Goal: Task Accomplishment & Management: Complete application form

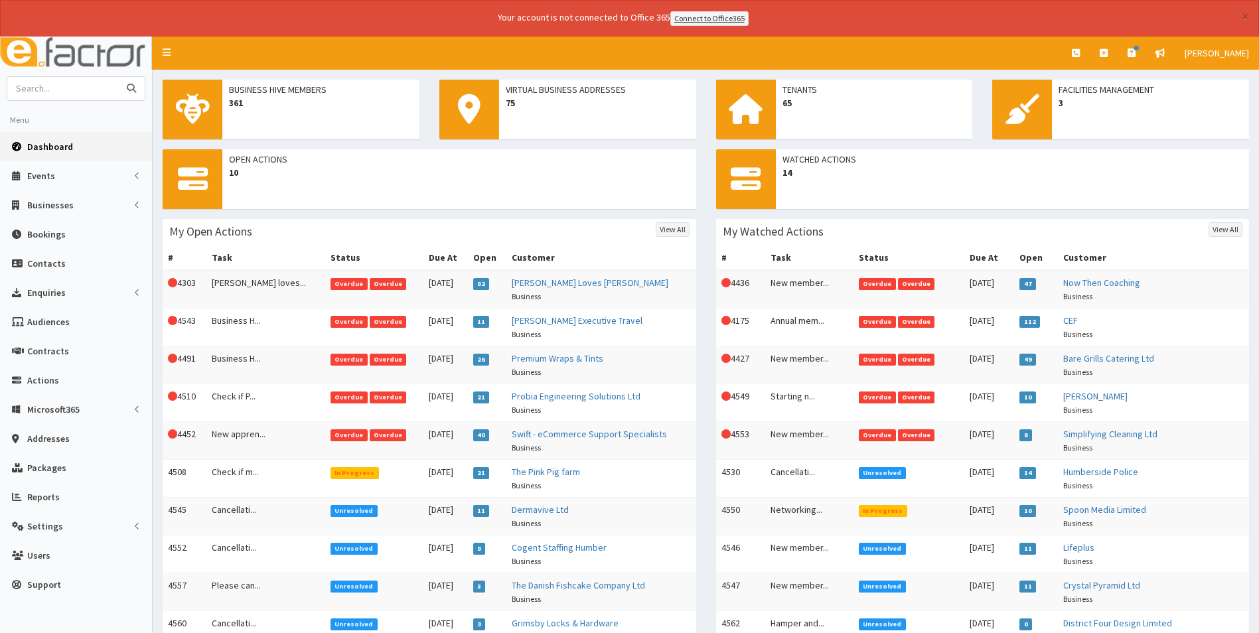
click at [66, 89] on input "text" at bounding box center [62, 88] width 111 height 23
type input "canraby"
click at [118, 77] on button "submit" at bounding box center [131, 88] width 27 height 23
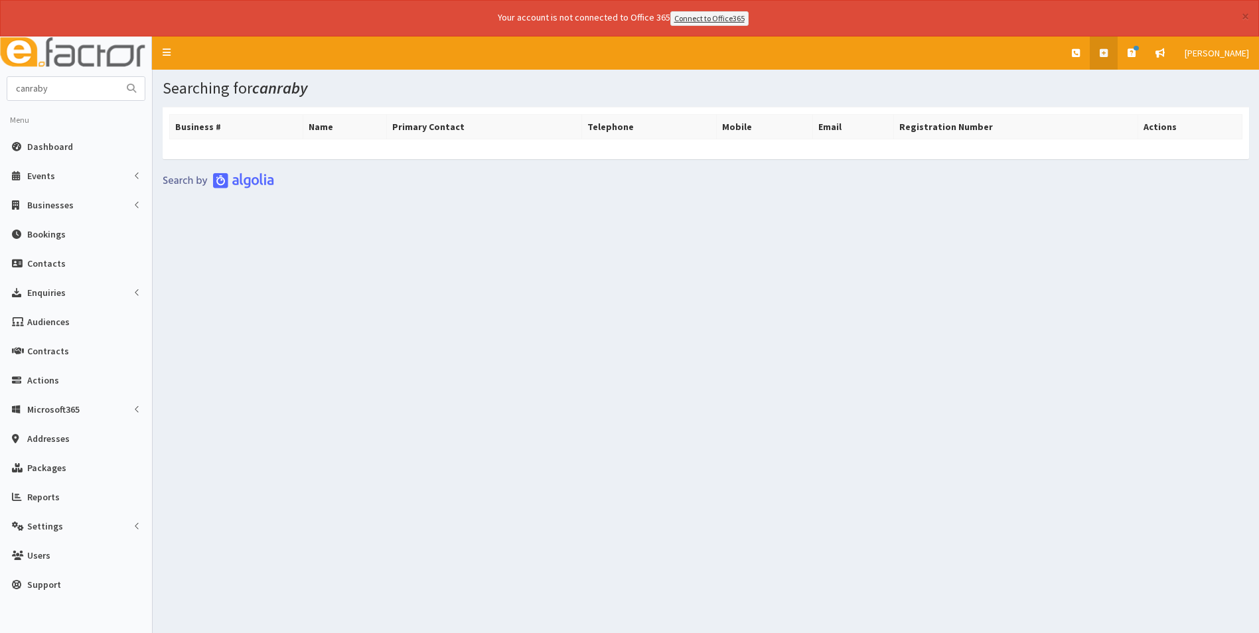
click at [1107, 54] on icon at bounding box center [1103, 52] width 8 height 9
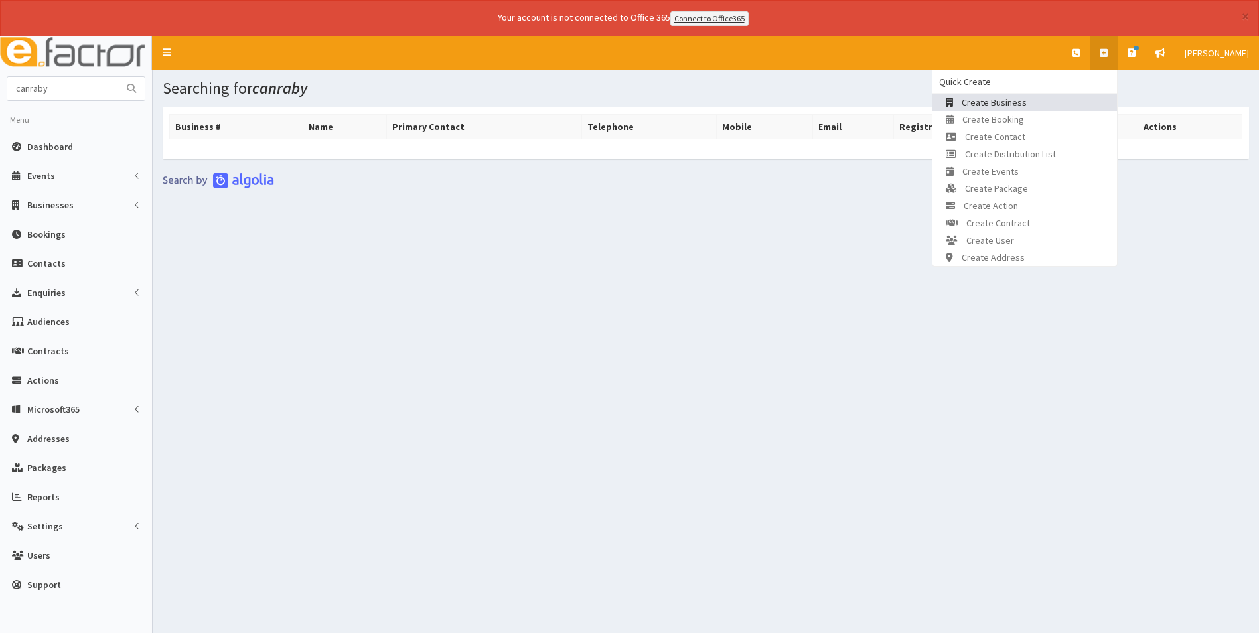
click at [1033, 106] on link "Create Business" at bounding box center [1024, 102] width 184 height 17
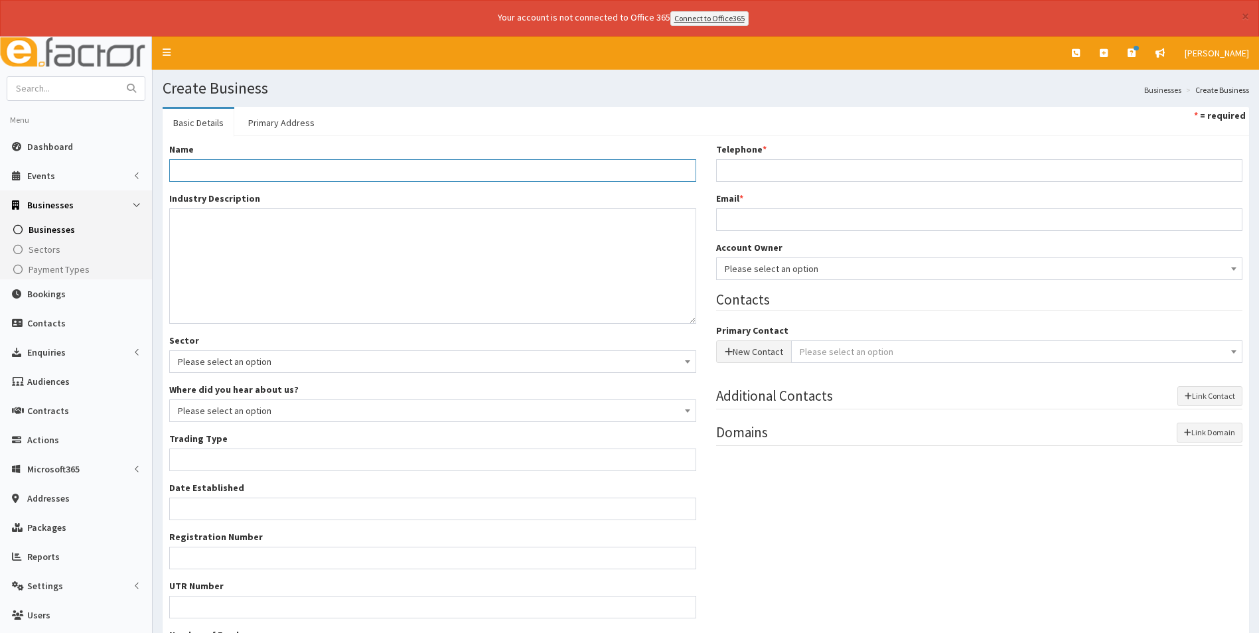
click at [273, 165] on input "Name *" at bounding box center [432, 170] width 527 height 23
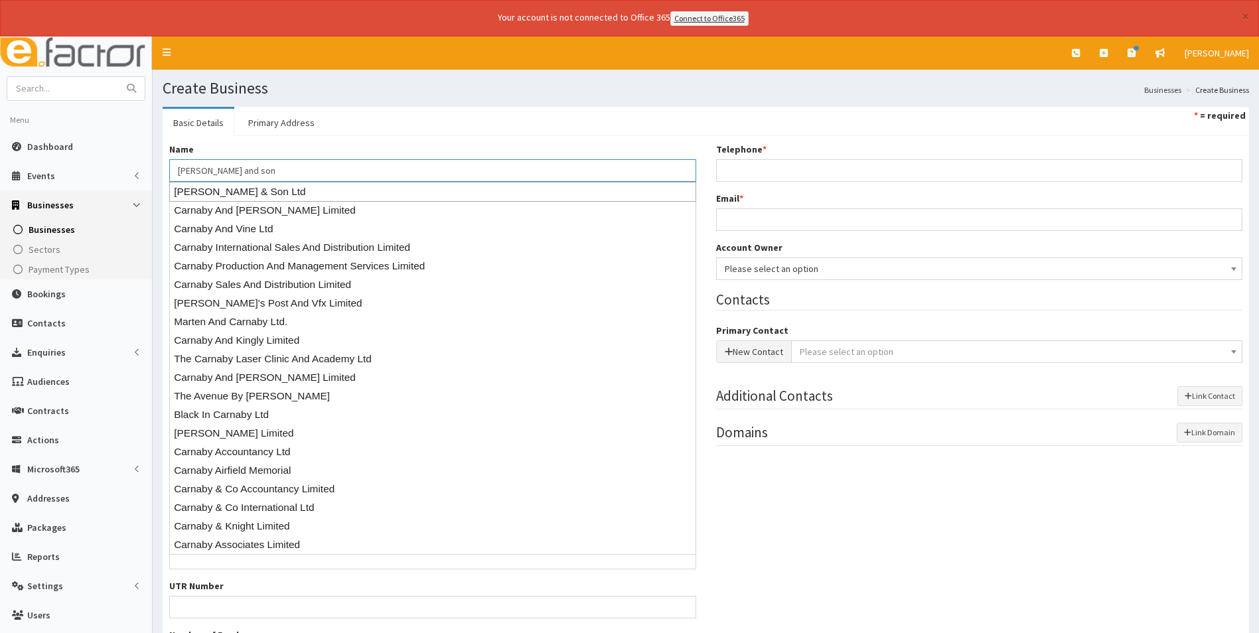
click at [388, 189] on div "[PERSON_NAME] & Son Ltd" at bounding box center [432, 192] width 527 height 20
type input "[PERSON_NAME] & Son Ltd"
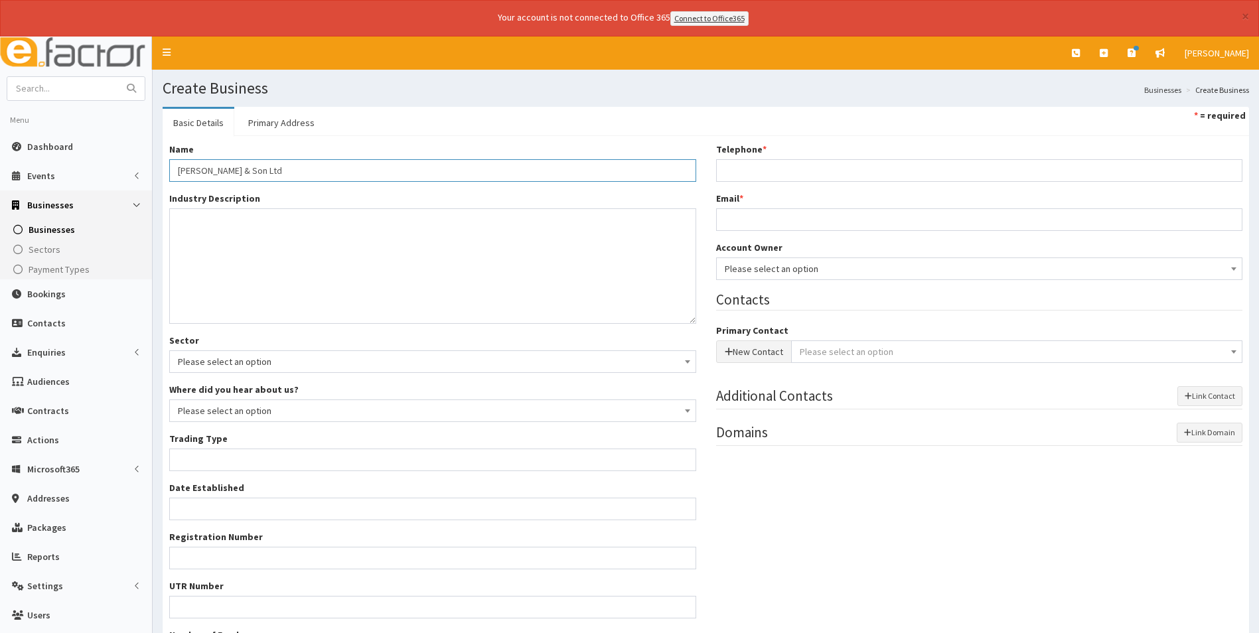
type input "Private limited company"
type input "08273695"
type input "[PERSON_NAME][GEOGRAPHIC_DATA]"
type input "[GEOGRAPHIC_DATA]"
type input "Immingham"
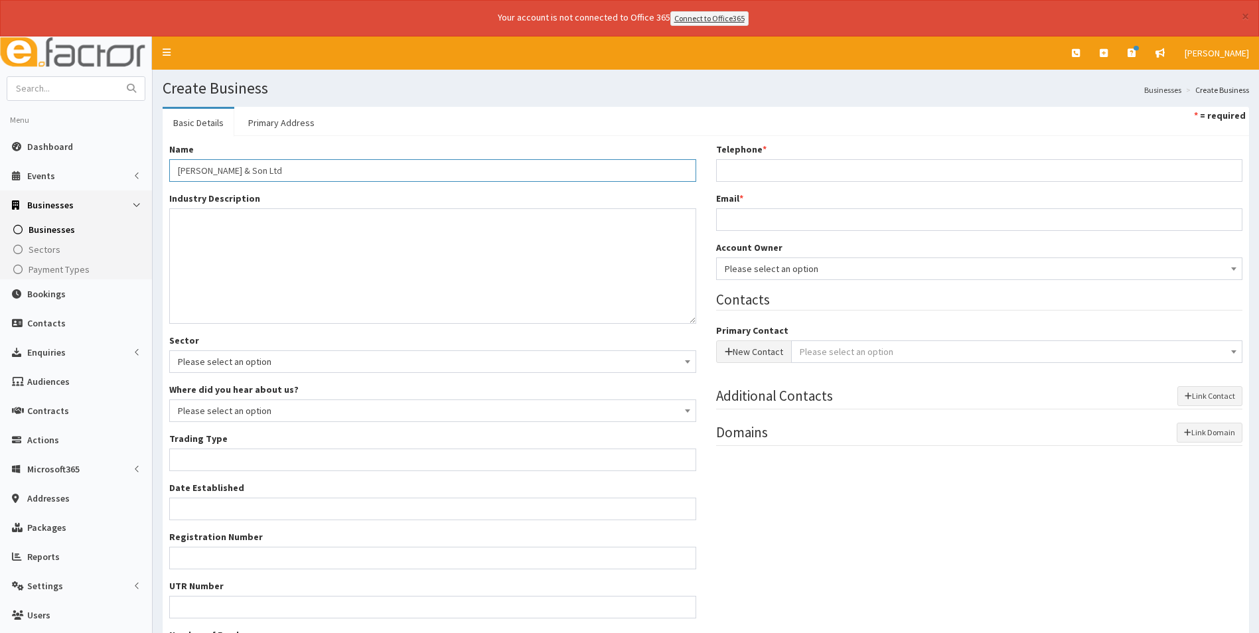
type input "[GEOGRAPHIC_DATA]"
type input "DN40 3DA"
type input "[PERSON_NAME] & Son Ltd"
click at [287, 127] on link "Primary Address" at bounding box center [282, 123] width 88 height 28
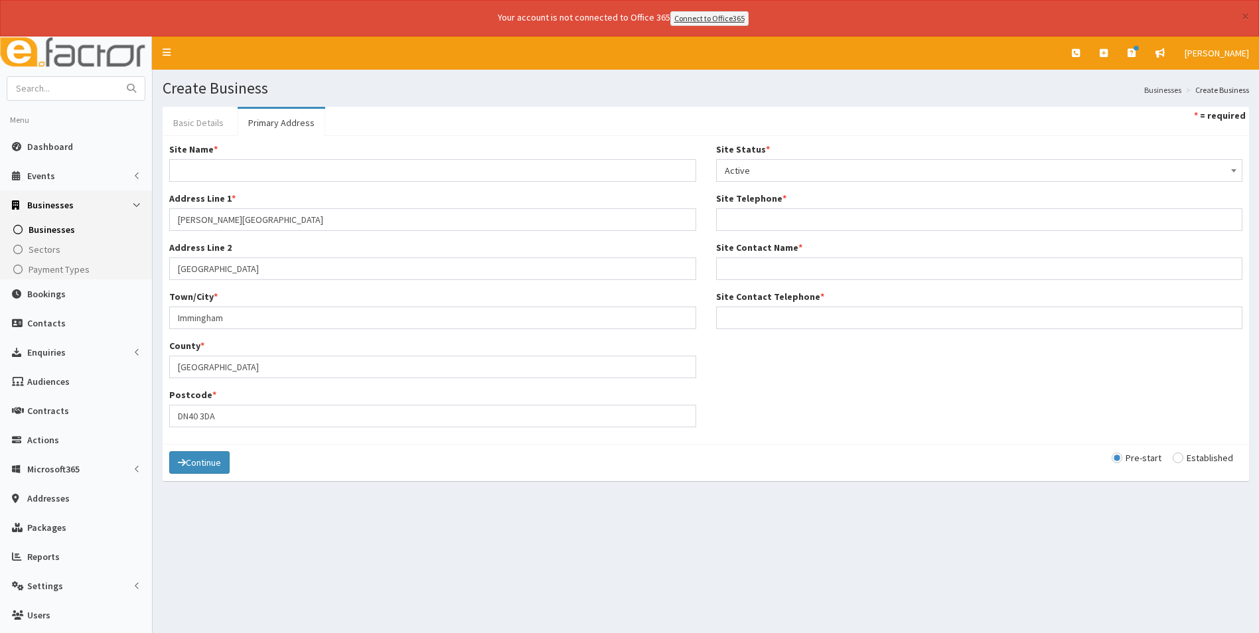
click at [204, 121] on link "Basic Details" at bounding box center [199, 123] width 72 height 28
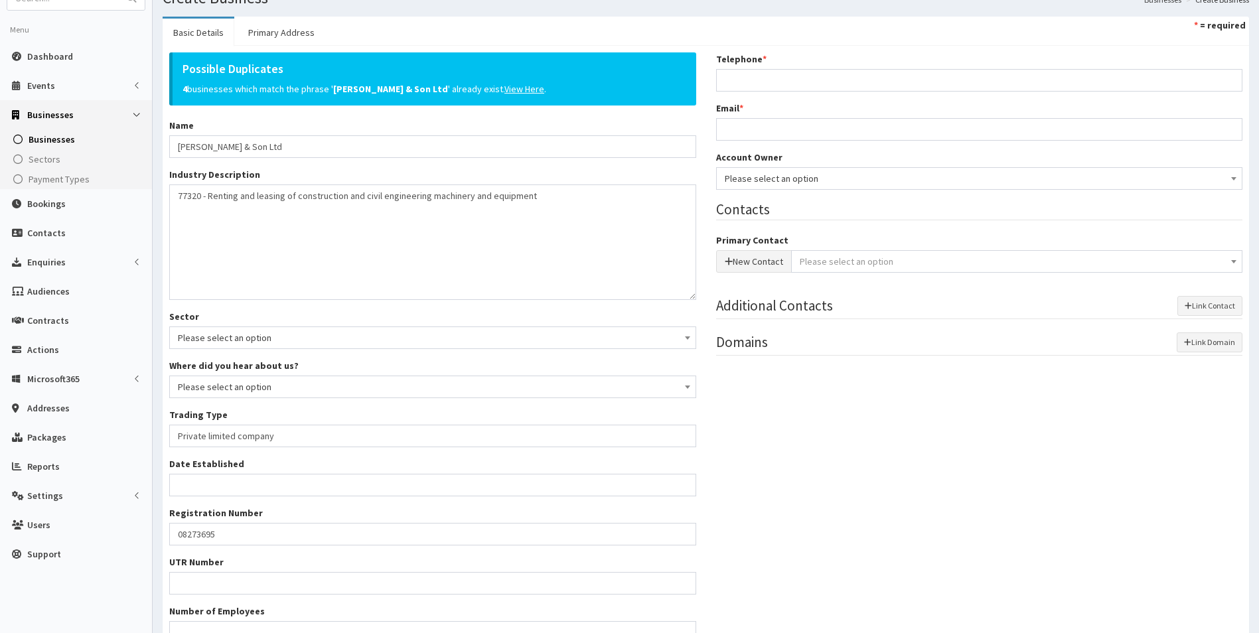
scroll to position [133, 0]
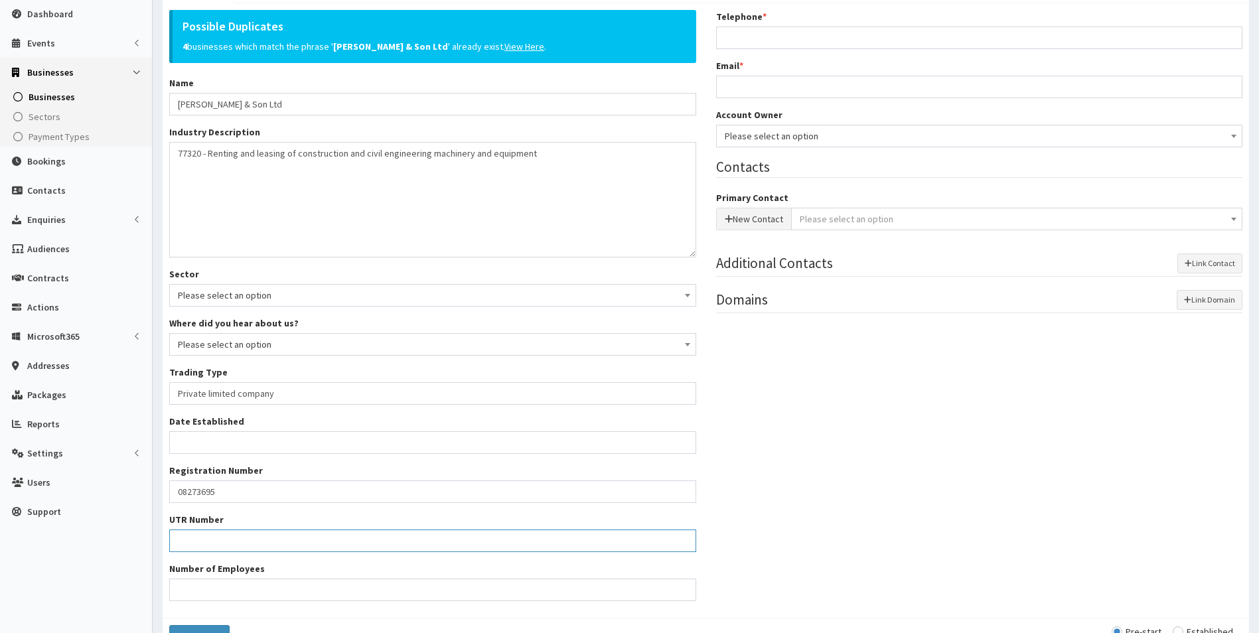
click at [195, 542] on input "UTR Number" at bounding box center [432, 541] width 527 height 23
click at [257, 543] on input "UTR Number" at bounding box center [432, 541] width 527 height 23
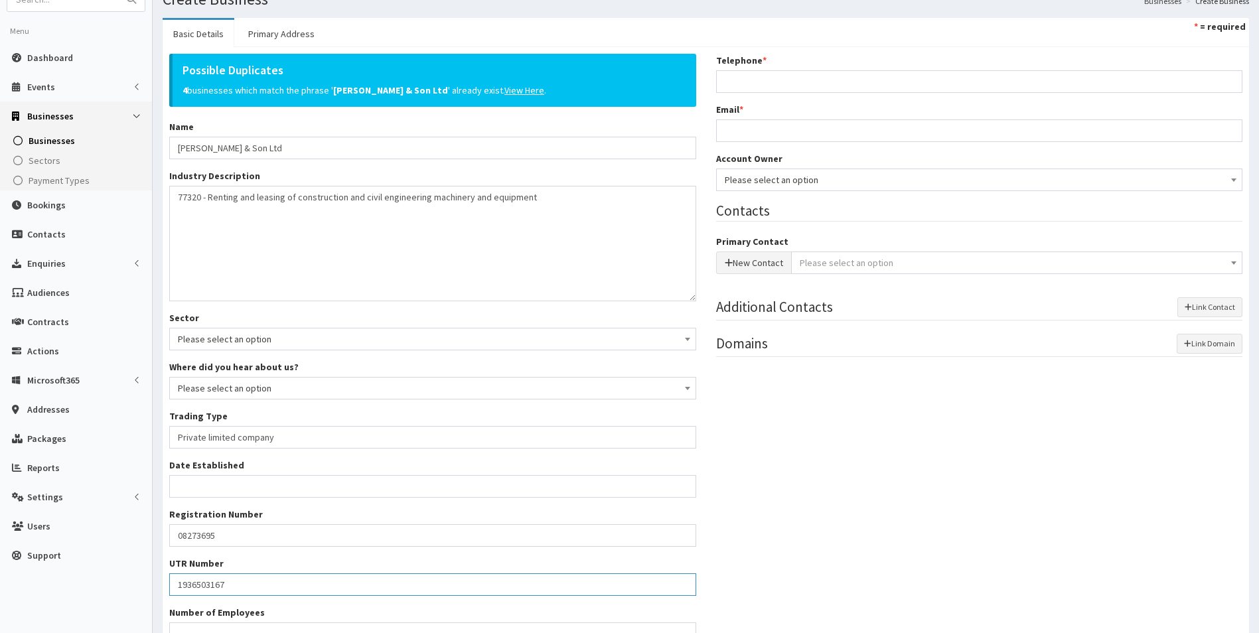
scroll to position [66, 0]
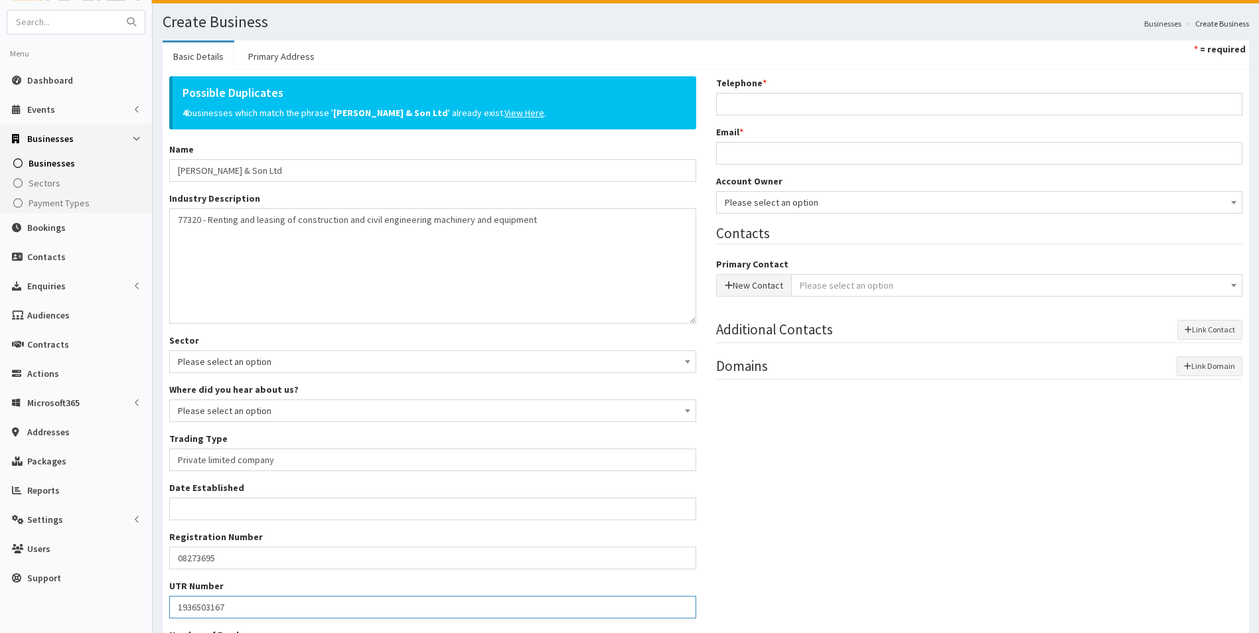
type input "1936503167"
click at [772, 206] on span "Please select an option" at bounding box center [980, 202] width 510 height 19
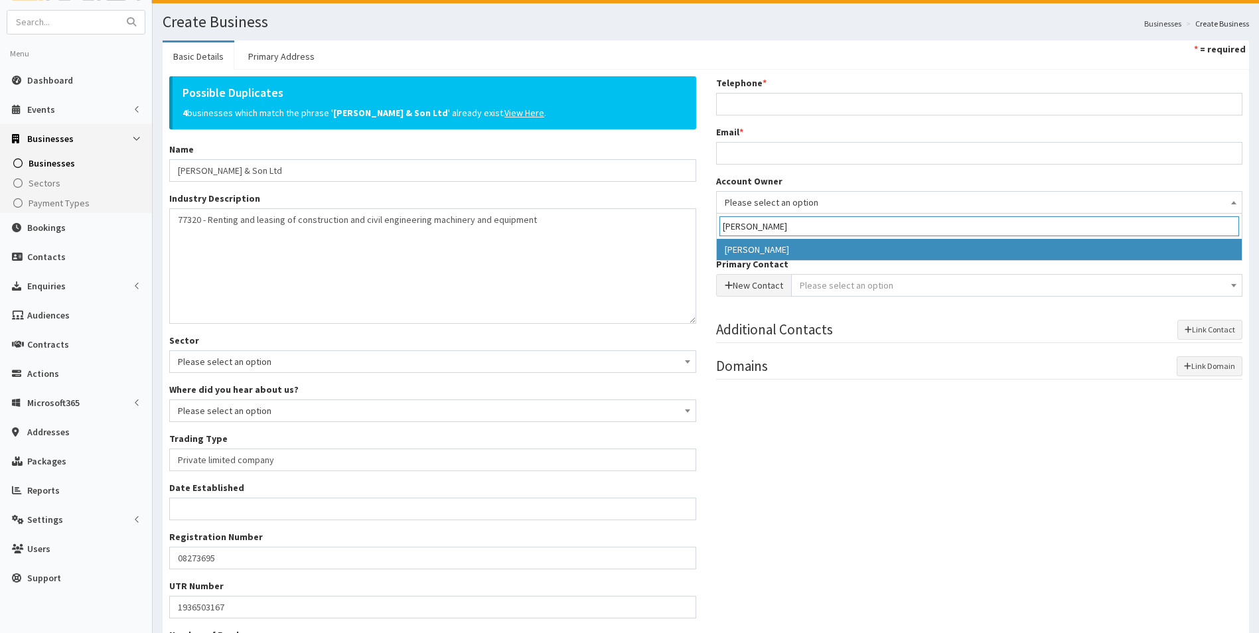
type input "laura"
select select "36"
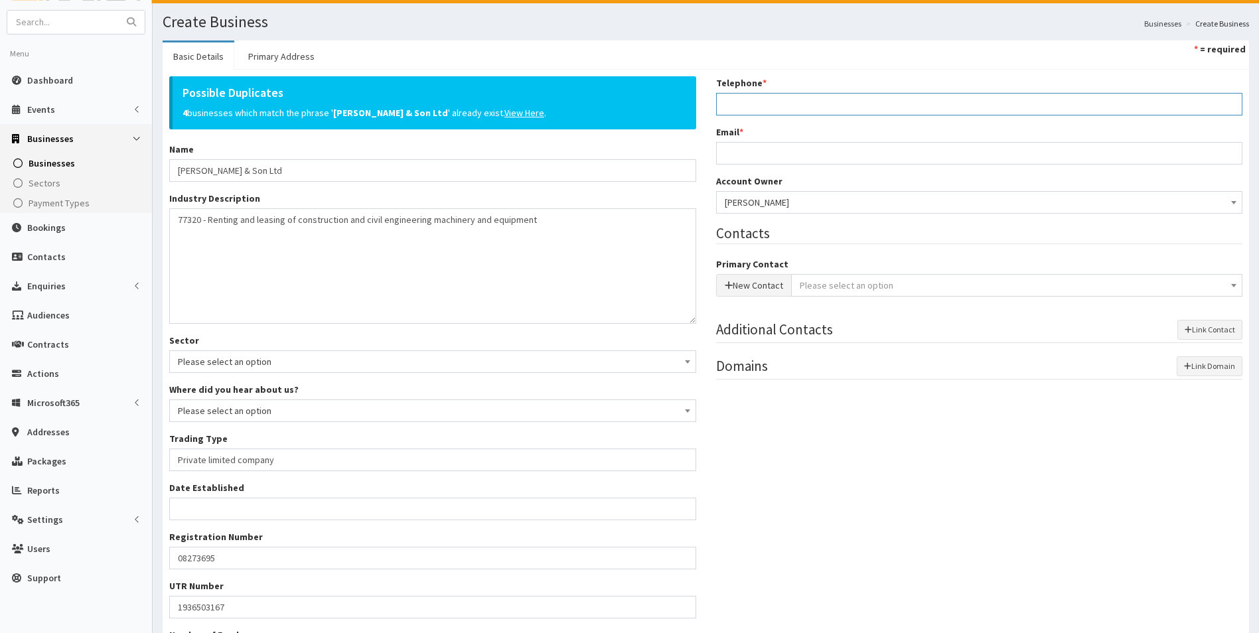
click at [749, 102] on input "Telephone *" at bounding box center [979, 104] width 527 height 23
click at [740, 157] on input "Email *" at bounding box center [979, 153] width 527 height 23
paste input "charlotte@carnabyandson.co.uk"
type input "charlotte@carnabyandson.co.uk"
click at [784, 107] on input "Telephone *" at bounding box center [979, 104] width 527 height 23
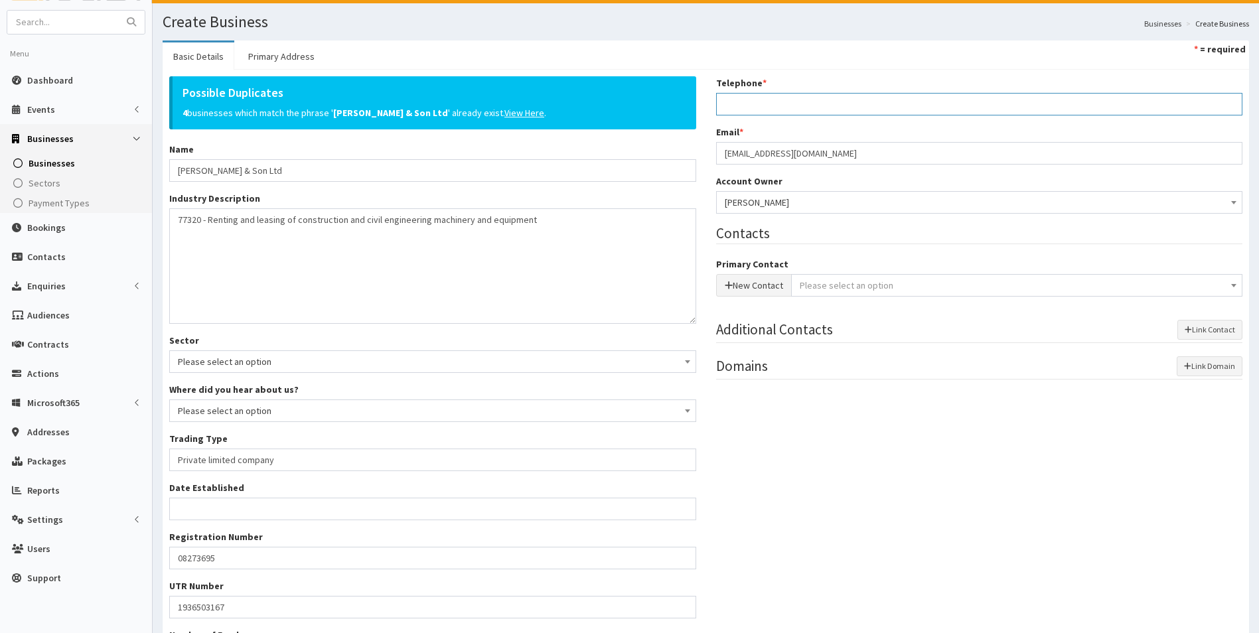
paste input "01469 540329"
type input "01469 540329"
click at [912, 442] on div "Possible Duplicates 4 businesses which match the phrase ' Eric Carnaby & Son Lt…" at bounding box center [705, 376] width 1093 height 601
click at [741, 289] on button "New Contact" at bounding box center [754, 285] width 76 height 23
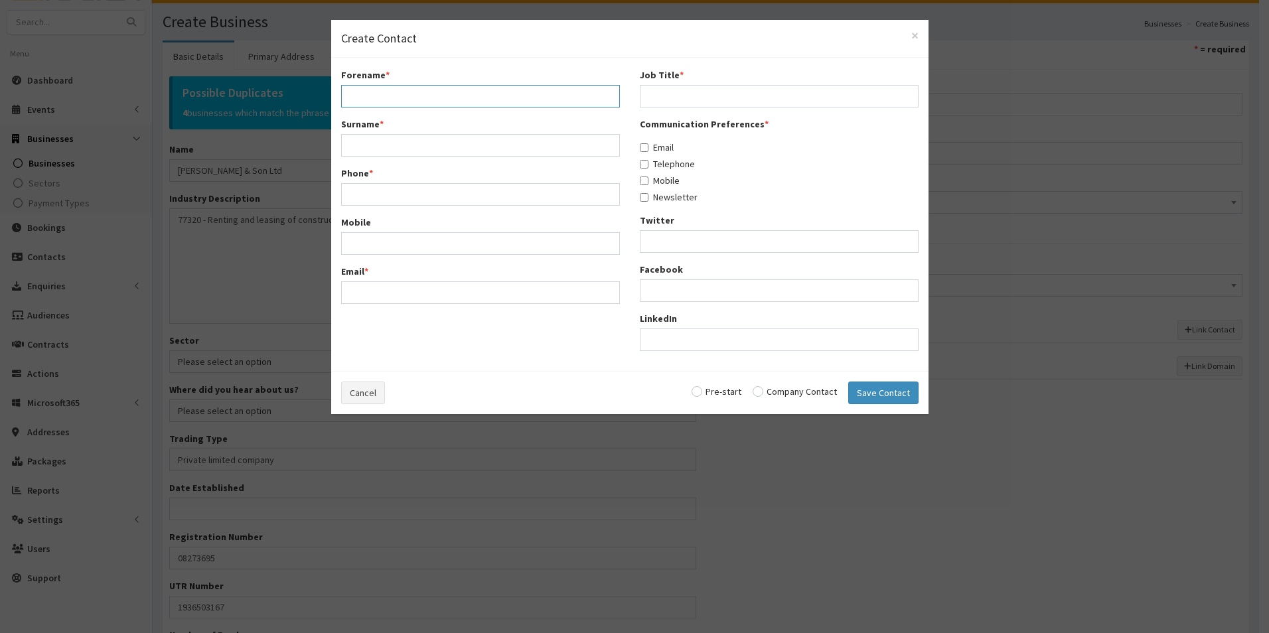
click at [391, 94] on input "Forename *" at bounding box center [480, 96] width 279 height 23
type input "Charlotte"
type input "Carnaby"
click at [403, 192] on input "Phone *" at bounding box center [480, 194] width 279 height 23
paste input "01469 540329"
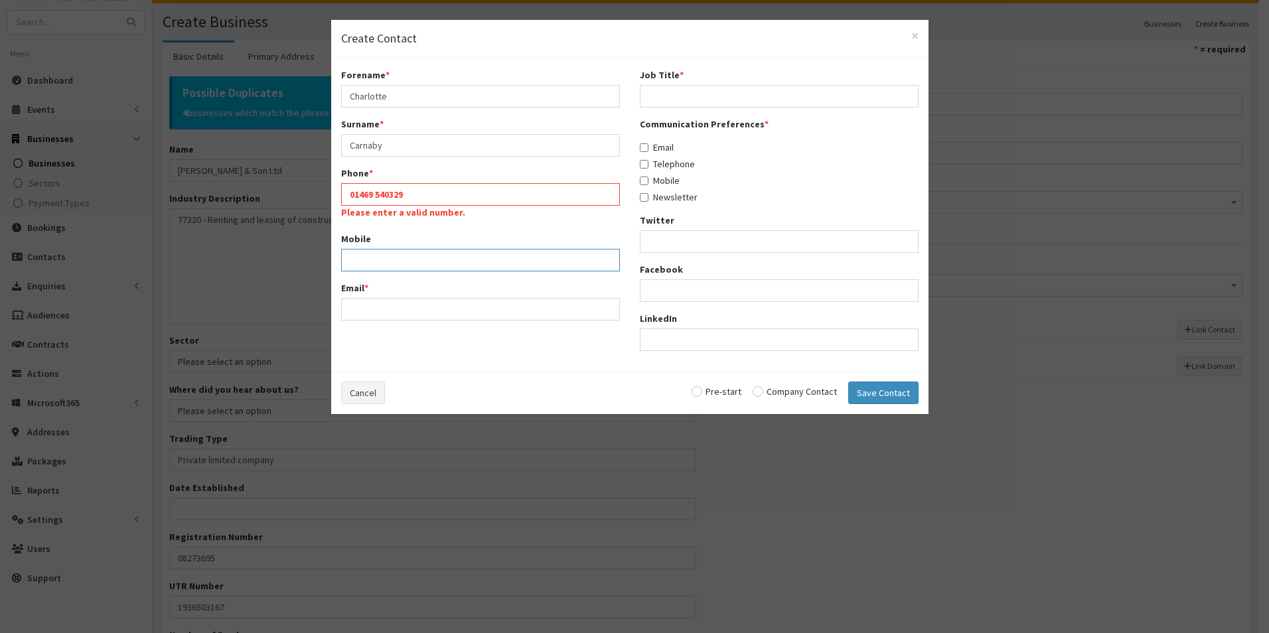
click at [354, 242] on div "Mobile" at bounding box center [480, 251] width 279 height 39
click at [376, 192] on input "01469 540329" at bounding box center [480, 194] width 279 height 23
type input "01469540329"
click at [456, 259] on input "Mobile" at bounding box center [480, 260] width 279 height 23
type input "07944547007"
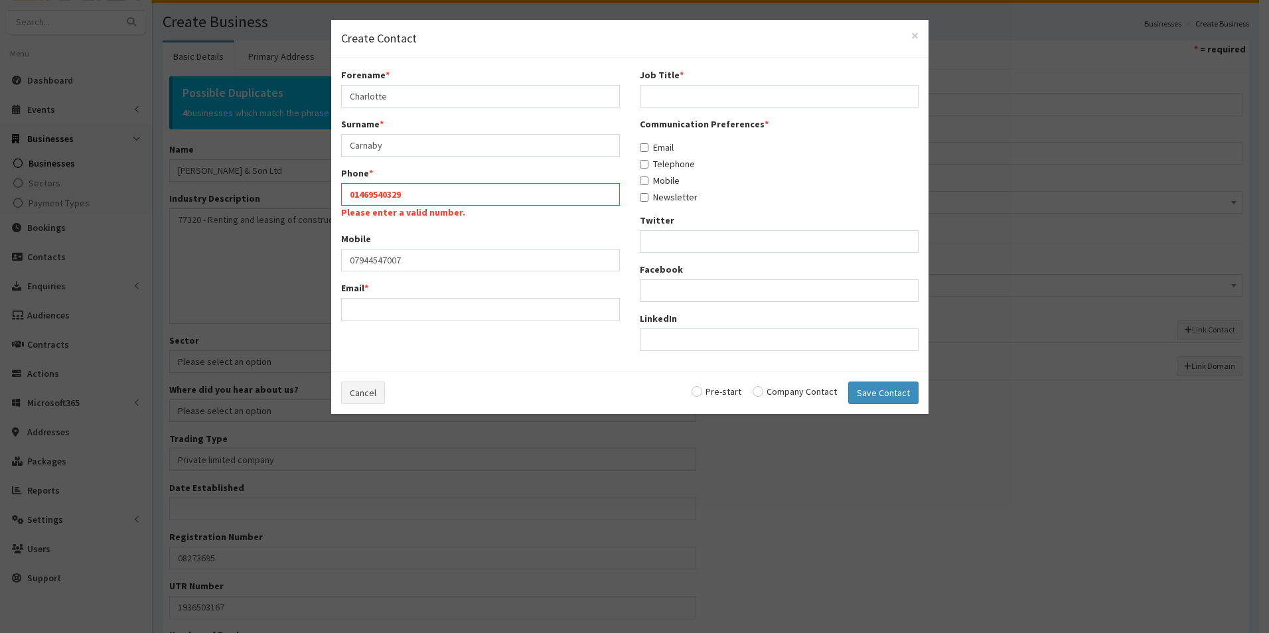
click at [464, 295] on div "Email *" at bounding box center [480, 300] width 279 height 39
click at [470, 309] on input "Email *" at bounding box center [480, 309] width 279 height 23
click at [368, 305] on input "Email *" at bounding box center [480, 309] width 279 height 23
paste input "charlotte@carnabyandson.co.uk"
type input "charlotte@carnabyandson.co.uk"
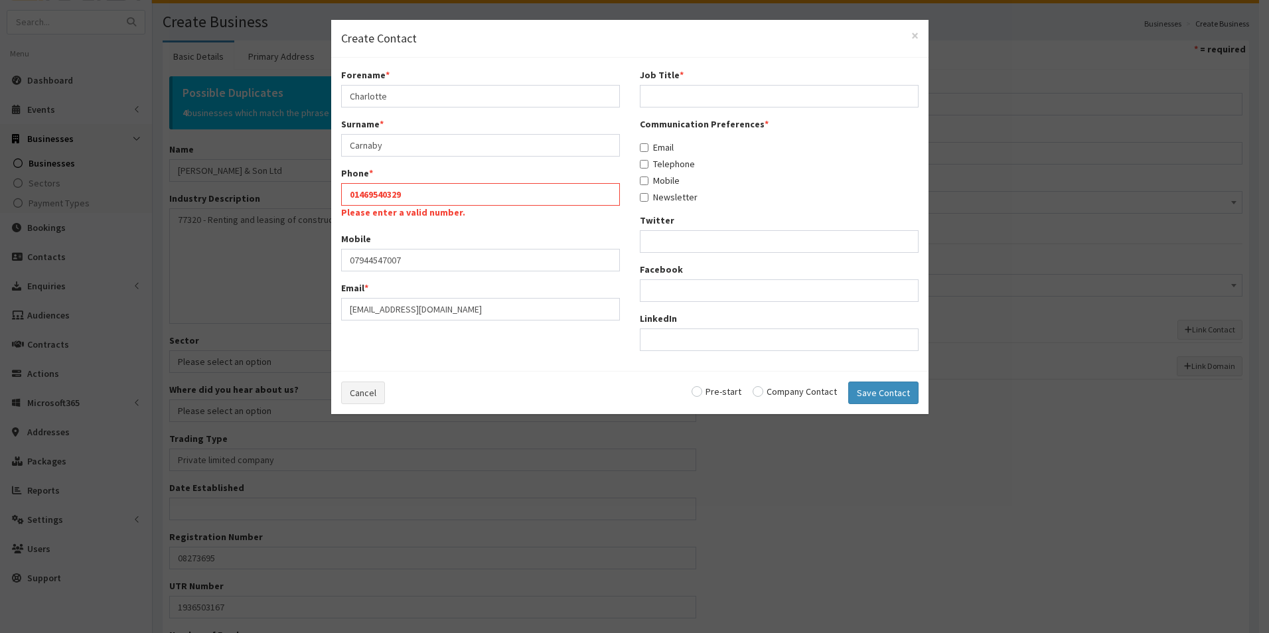
click at [582, 363] on div "Forename * Charlotte Surname * Carnaby Phone * 01469540329 Please enter a valid…" at bounding box center [629, 214] width 597 height 313
click at [721, 92] on input "Job Title *" at bounding box center [779, 96] width 279 height 23
type input "Owner"
click at [758, 386] on div "Cancel Pre-start Company Contact Save Contact" at bounding box center [629, 392] width 597 height 43
click at [761, 393] on input "radio" at bounding box center [794, 391] width 84 height 9
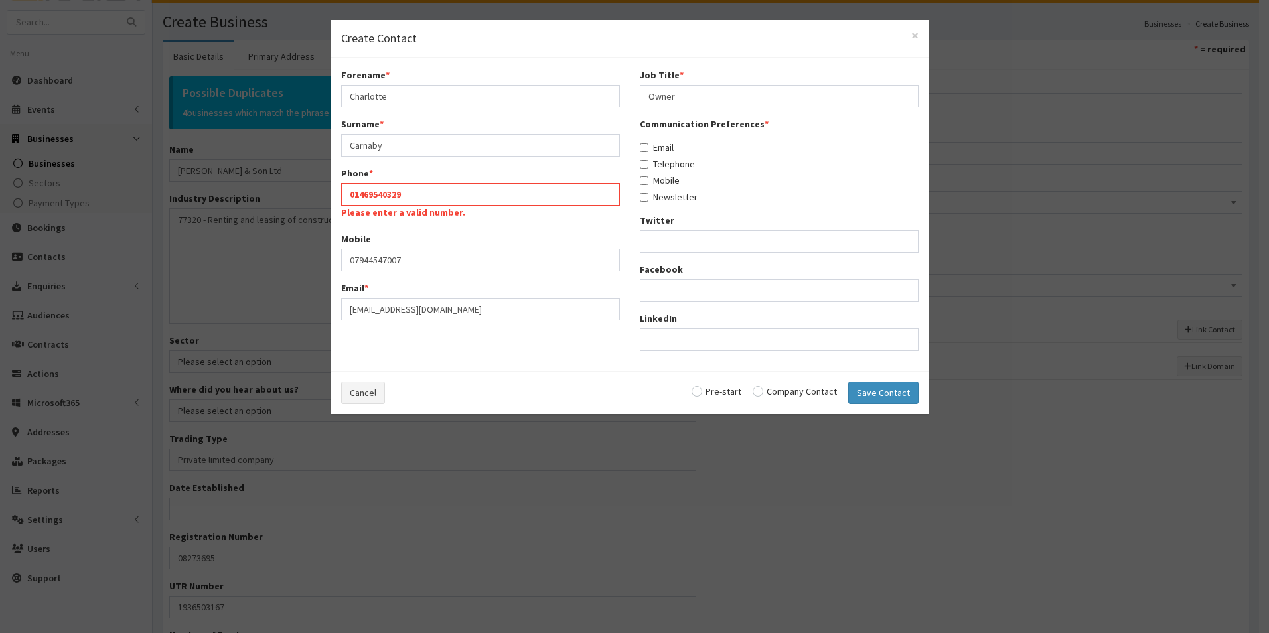
radio input "true"
click at [883, 394] on button "Save Contact" at bounding box center [883, 393] width 70 height 23
click at [455, 191] on input "01469540329" at bounding box center [480, 194] width 279 height 23
click at [341, 194] on input "01469540329" at bounding box center [480, 194] width 279 height 23
click at [599, 426] on div "× Create Contact Forename * Charlotte Surname * Carnaby Phone * 01469540329 Ple…" at bounding box center [634, 316] width 1269 height 633
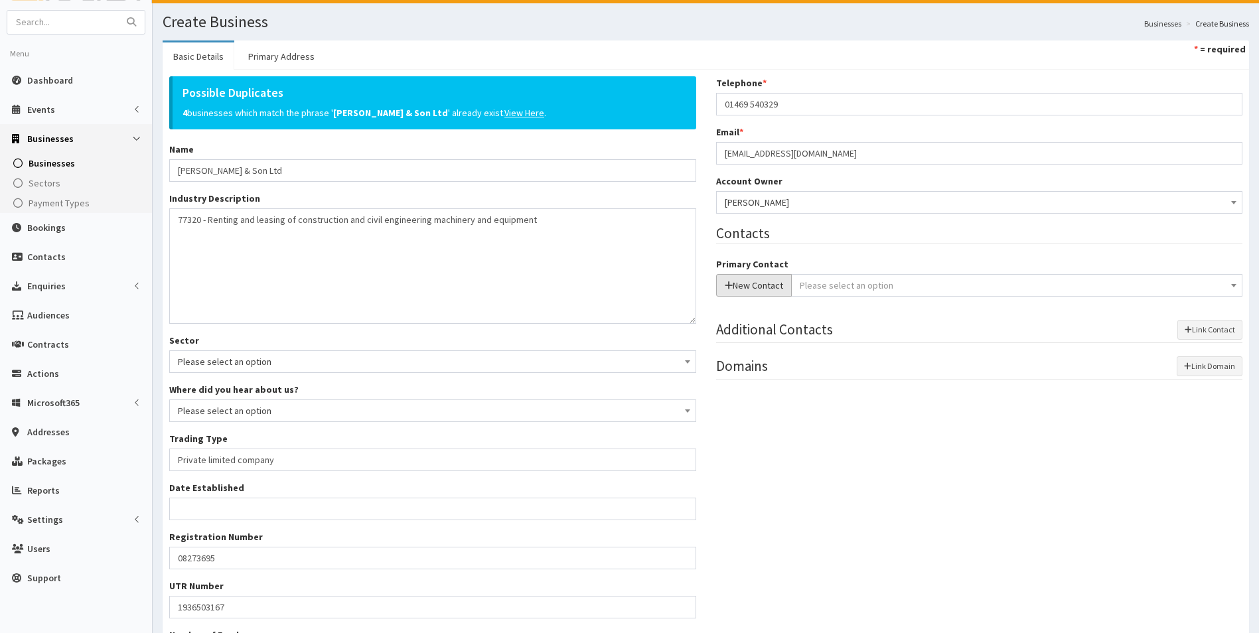
click at [751, 287] on button "New Contact" at bounding box center [754, 285] width 76 height 23
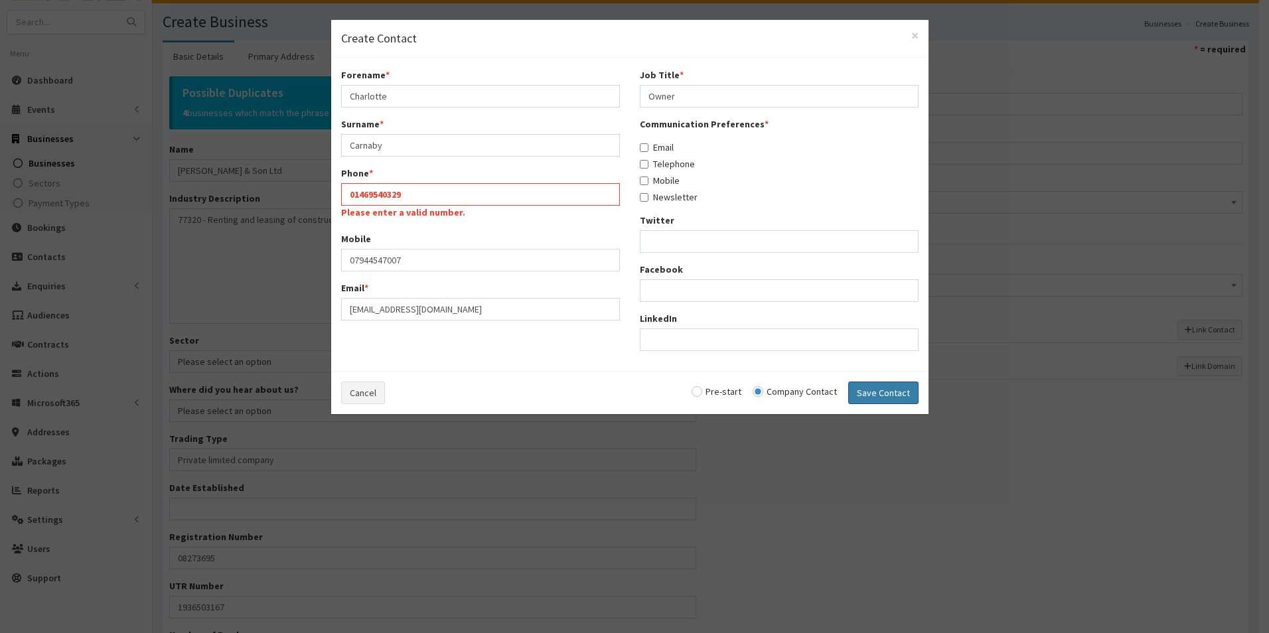
click at [894, 395] on button "Save Contact" at bounding box center [883, 393] width 70 height 23
click at [441, 206] on label "Please enter a valid number." at bounding box center [403, 212] width 124 height 13
click at [441, 206] on input "01469540329" at bounding box center [480, 194] width 279 height 23
click at [433, 198] on input "01469540329" at bounding box center [480, 194] width 279 height 23
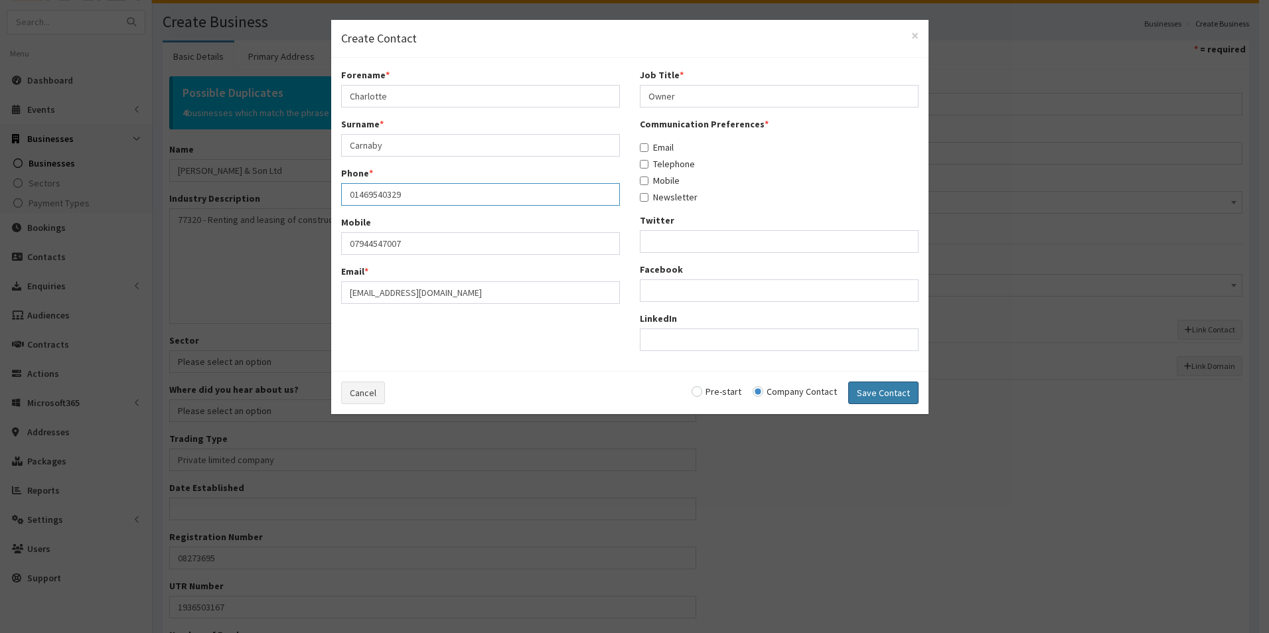
type input "01469540329"
click at [874, 391] on button "Save Contact" at bounding box center [883, 393] width 70 height 23
radio input "false"
select select "5274"
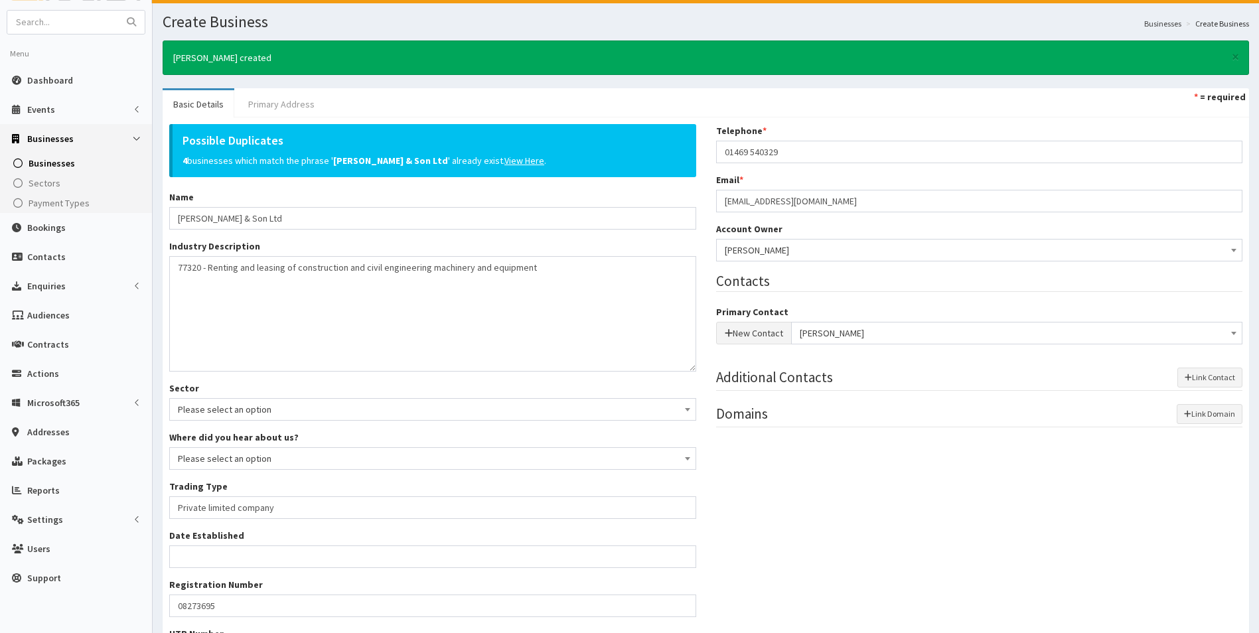
click at [287, 100] on link "Primary Address" at bounding box center [282, 104] width 88 height 28
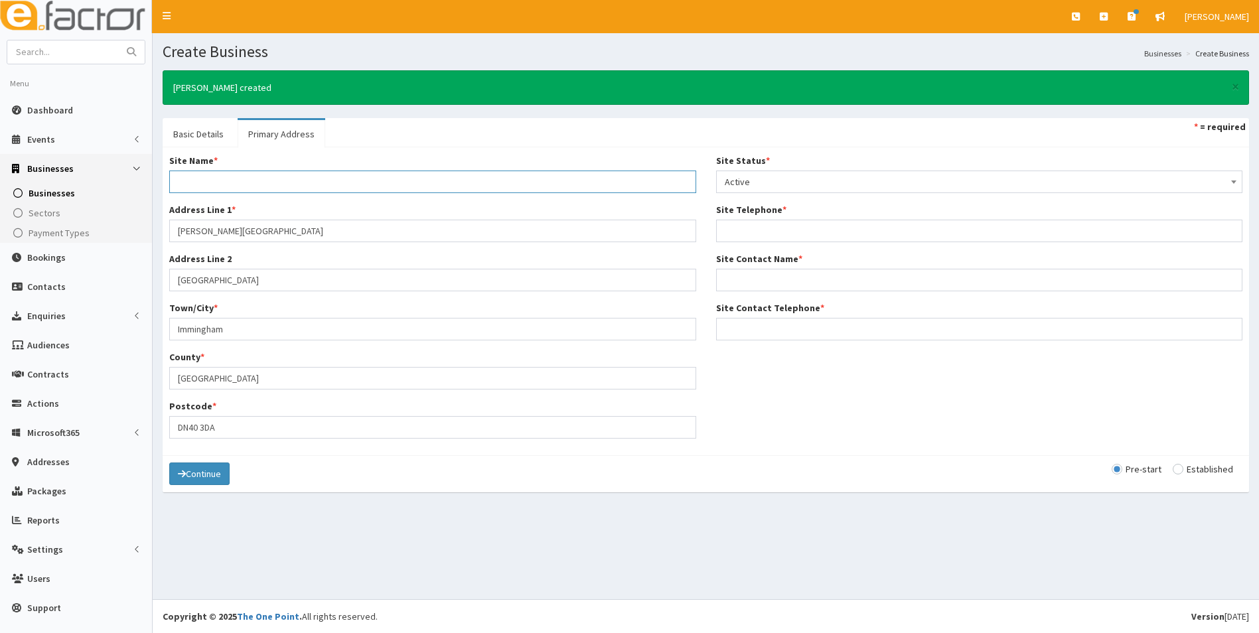
click at [236, 177] on input "Site Name *" at bounding box center [432, 182] width 527 height 23
type input "Main Office"
click at [834, 368] on div "Site Name * Main Office Address Line 1 * Holton Farm Address Line 2 South Killi…" at bounding box center [705, 301] width 1093 height 295
click at [769, 275] on input "Site Contact Name *" at bounding box center [979, 280] width 527 height 23
type input "Charlotte Carnaby"
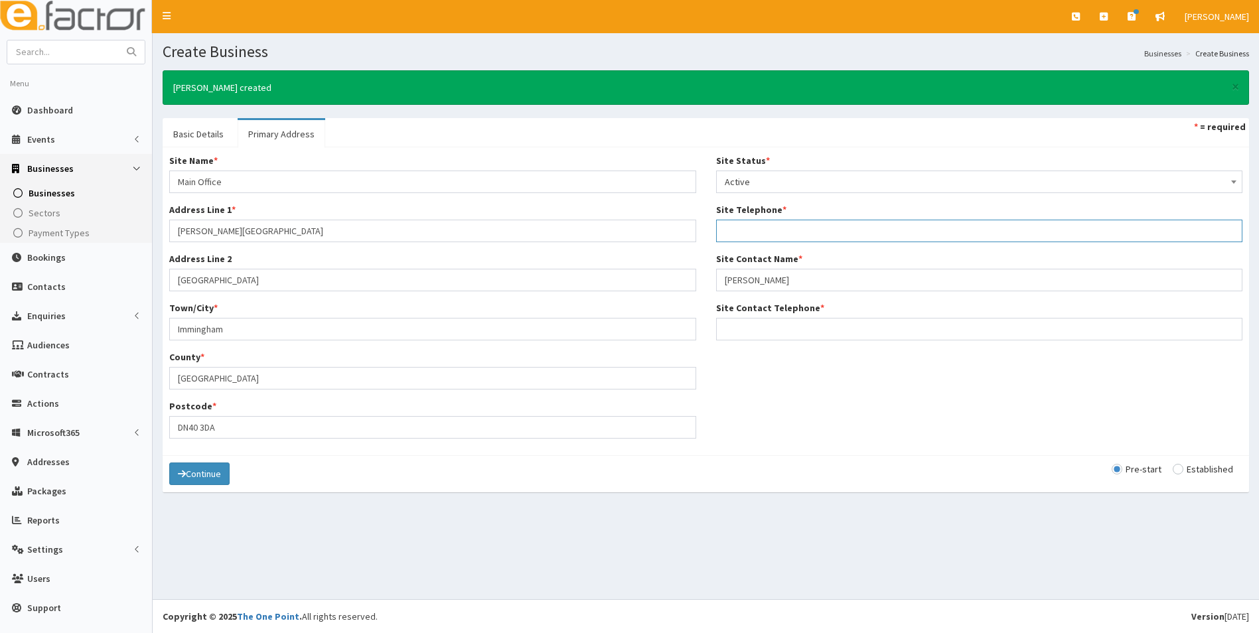
click at [764, 229] on input "Site Telephone *" at bounding box center [979, 231] width 527 height 23
drag, startPoint x: 783, startPoint y: 228, endPoint x: 724, endPoint y: 231, distance: 59.1
click at [724, 231] on input "01469540329" at bounding box center [979, 231] width 527 height 23
type input "01469540329"
click at [758, 328] on input "Site Contact Telephone *" at bounding box center [979, 329] width 527 height 23
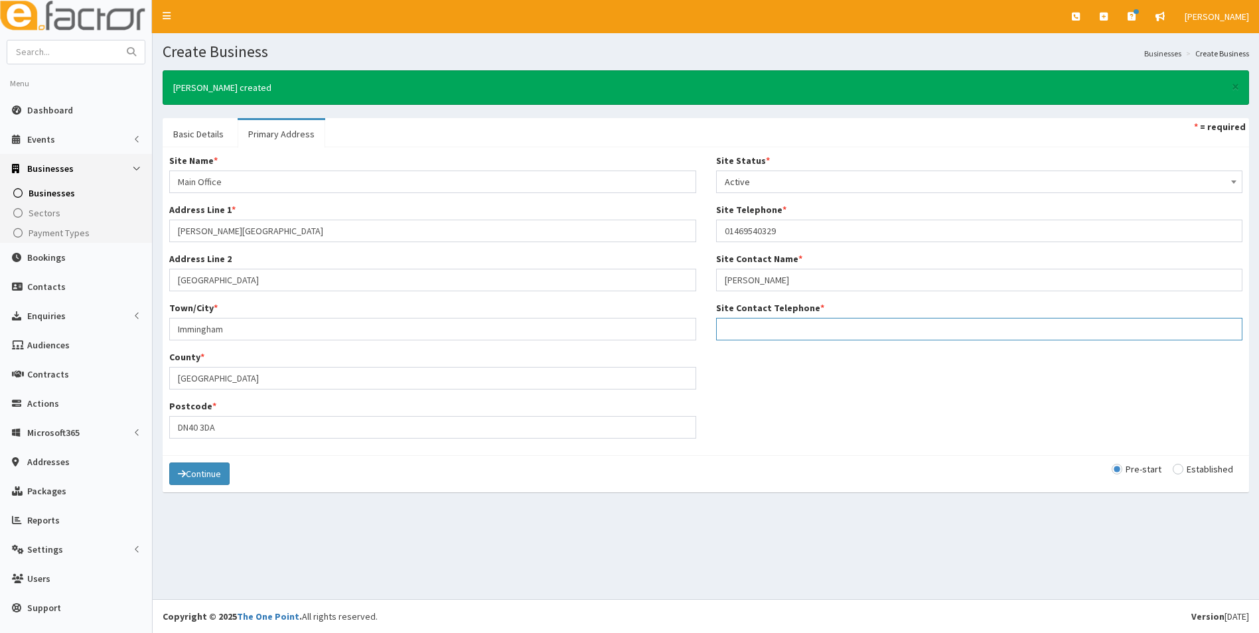
paste input "01469540329"
type input "01469540329"
click at [784, 389] on div "Site Name * Main Office Address Line 1 * Holton Farm Address Line 2 South Killi…" at bounding box center [705, 301] width 1093 height 295
click at [1186, 460] on div "Continue Pre-start Established" at bounding box center [706, 473] width 1086 height 37
click at [1183, 471] on input "radio" at bounding box center [1202, 468] width 60 height 9
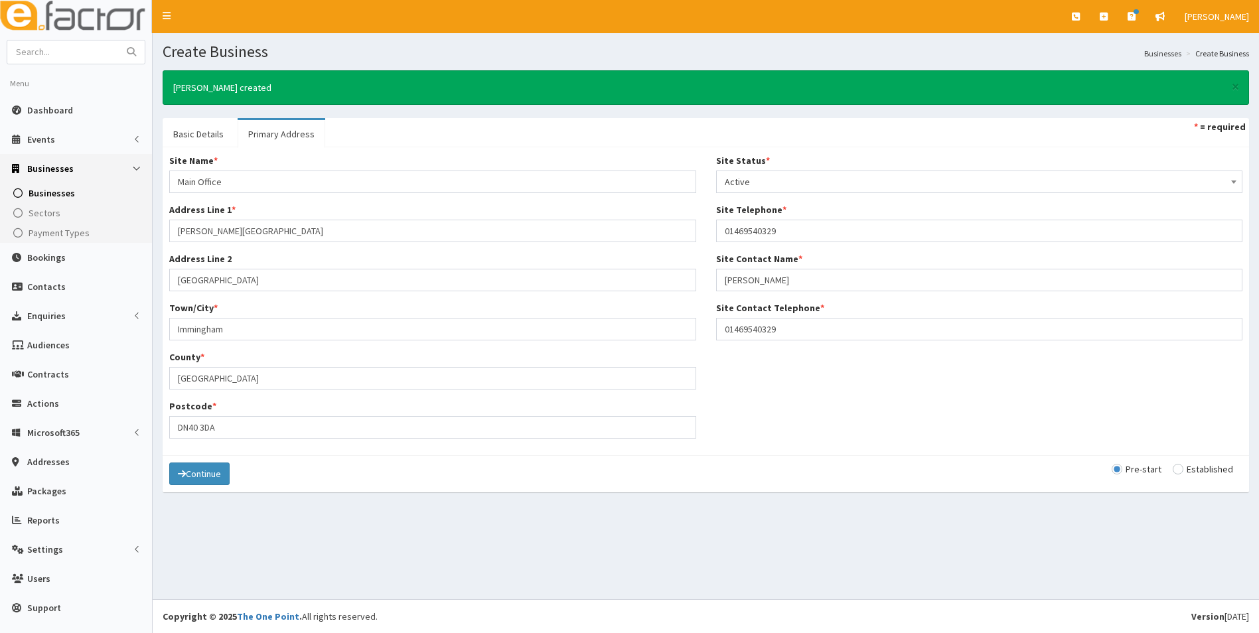
radio input "true"
click at [223, 472] on button "Continue" at bounding box center [199, 473] width 60 height 23
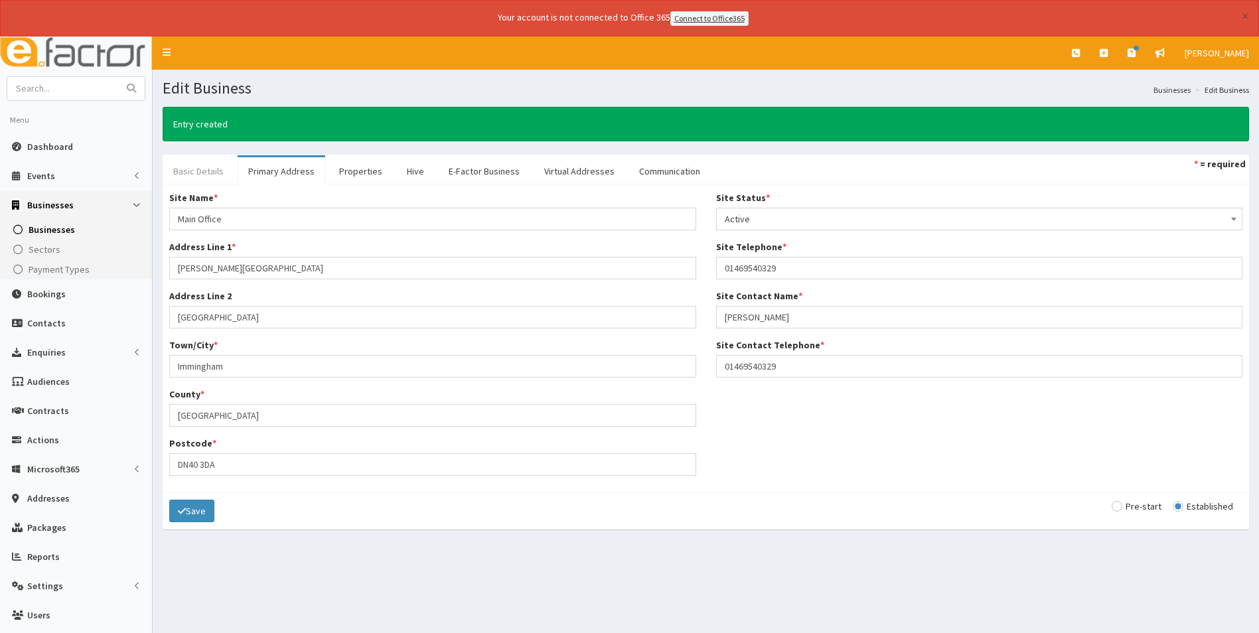
click at [214, 174] on link "Basic Details" at bounding box center [199, 171] width 72 height 28
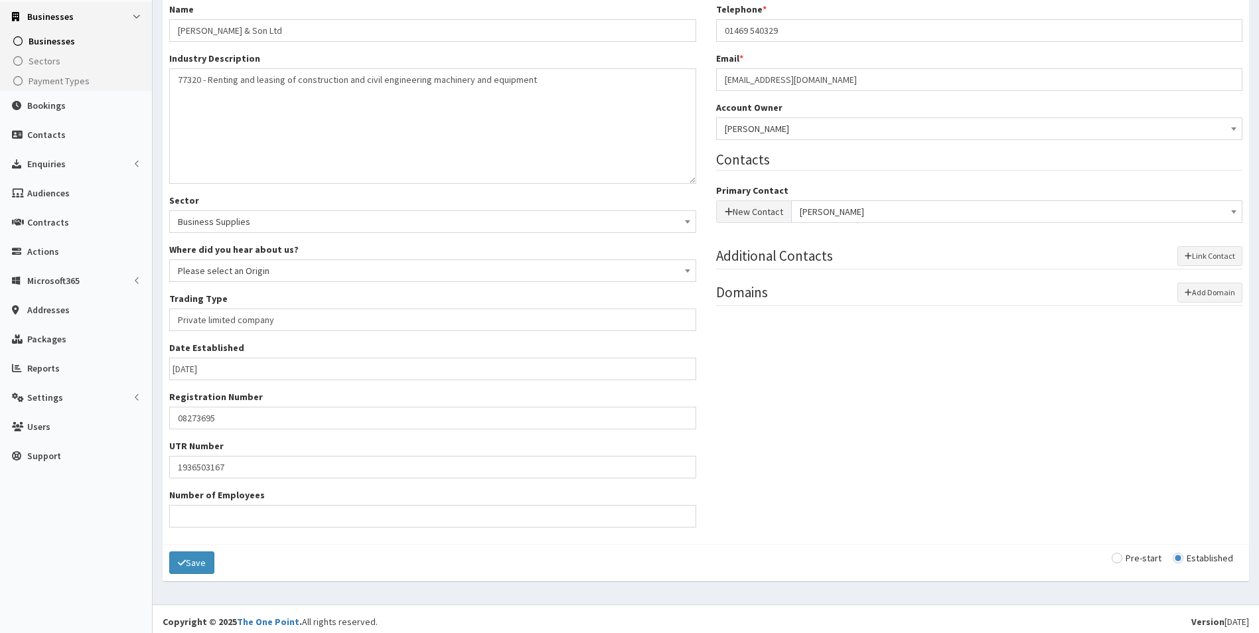
scroll to position [194, 0]
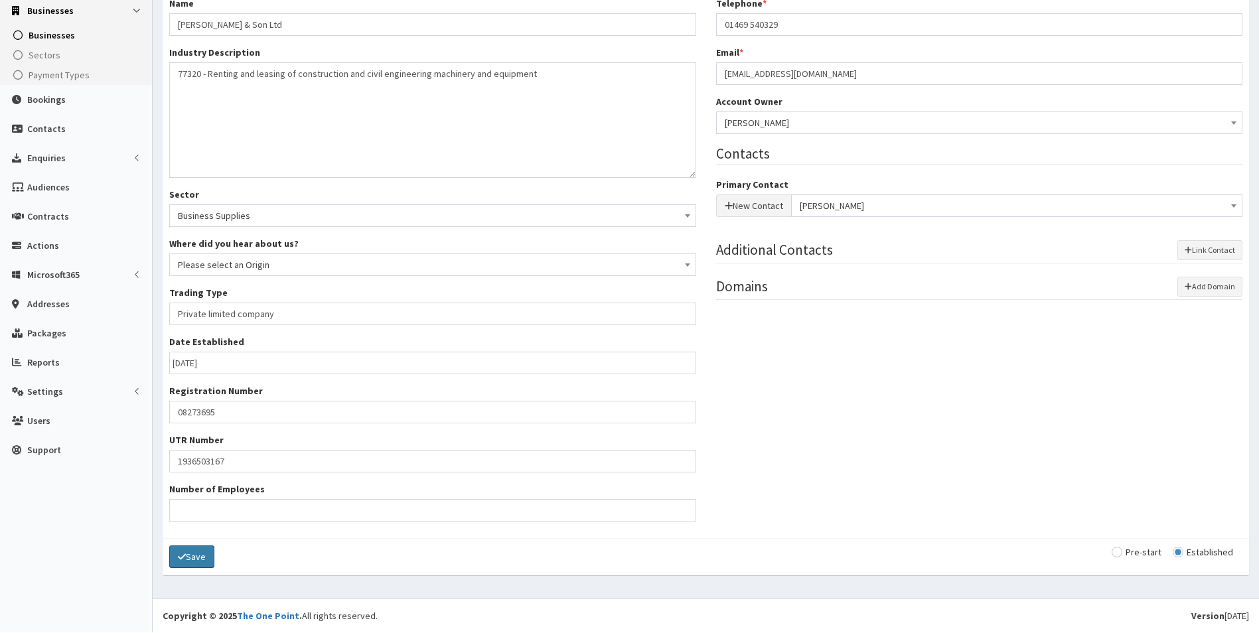
click at [193, 560] on button "Save" at bounding box center [191, 556] width 45 height 23
